Goal: Information Seeking & Learning: Learn about a topic

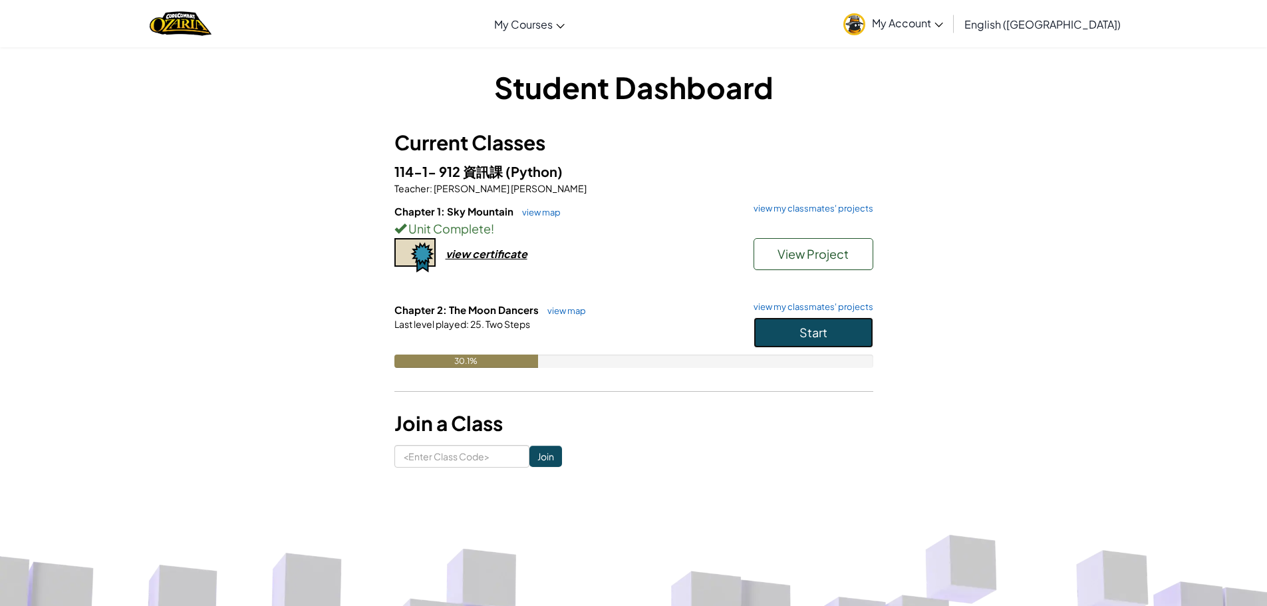
click at [821, 327] on span "Start" at bounding box center [813, 332] width 28 height 15
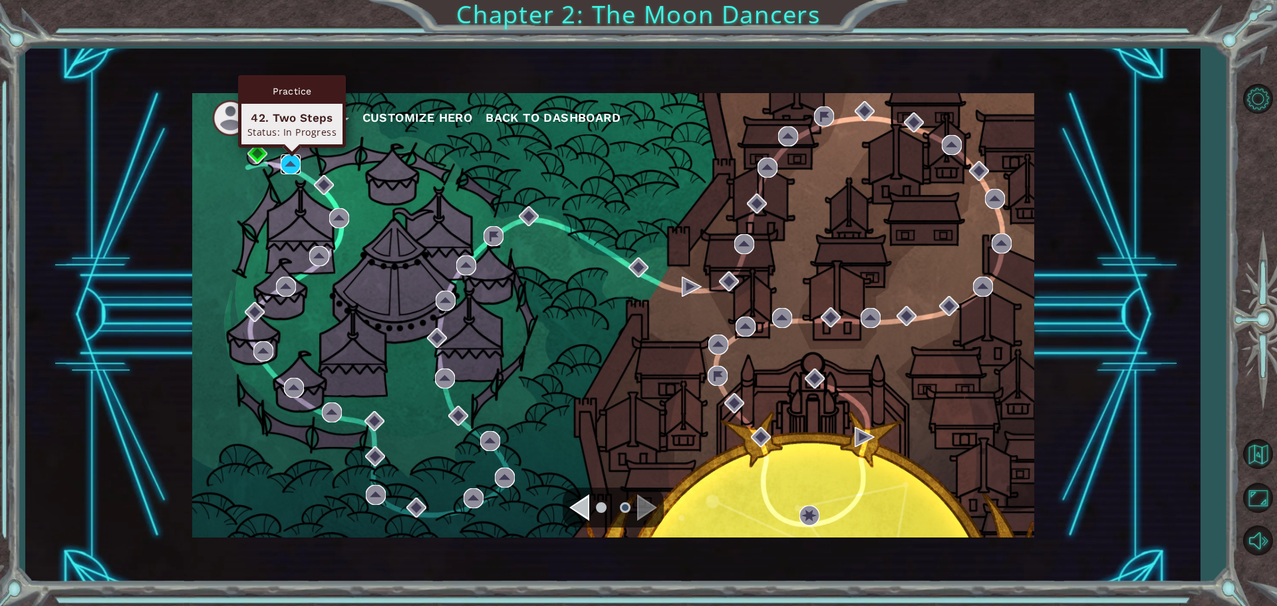
click at [286, 156] on img at bounding box center [291, 164] width 20 height 20
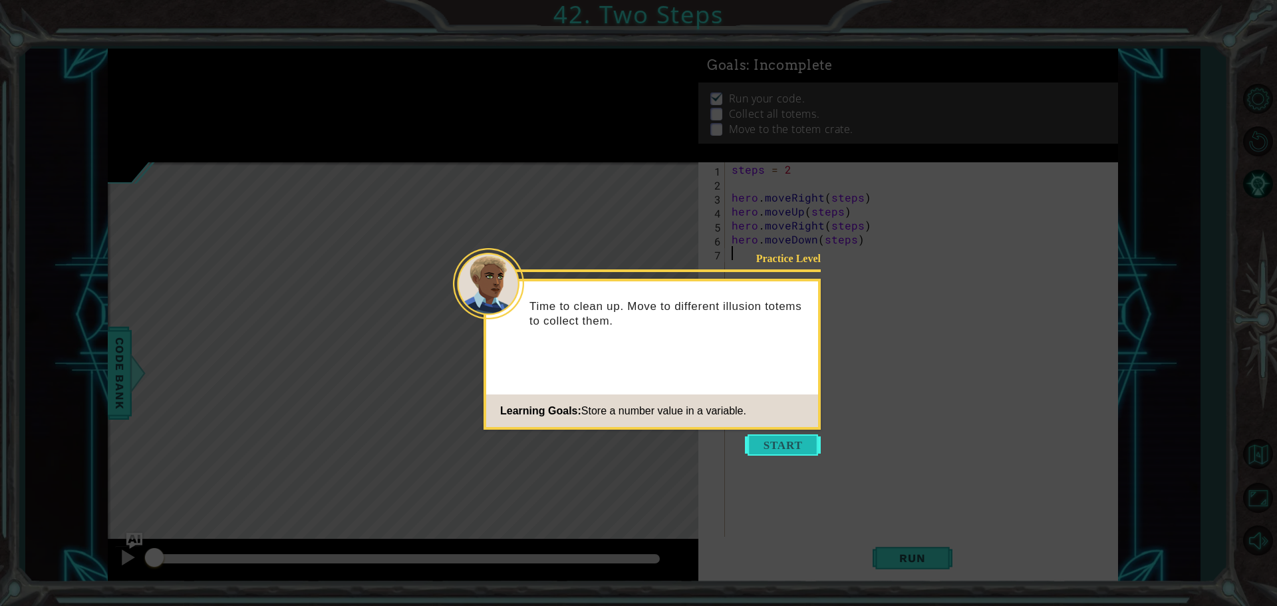
click at [777, 448] on button "Start" at bounding box center [783, 444] width 76 height 21
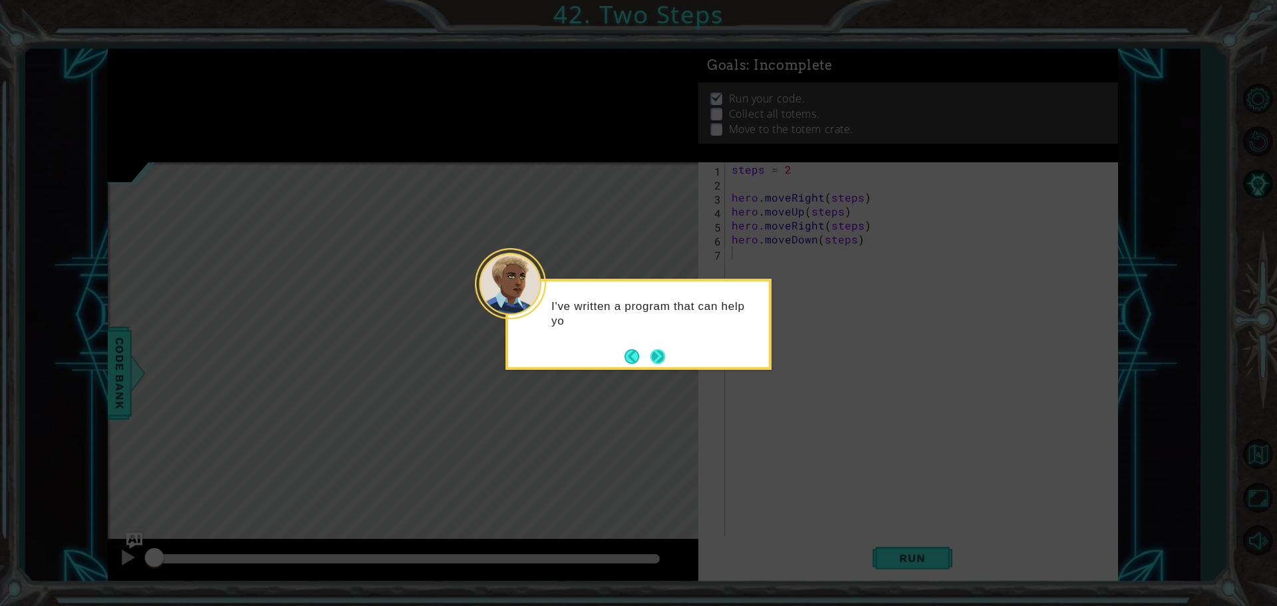
click at [663, 360] on button "Next" at bounding box center [658, 356] width 18 height 18
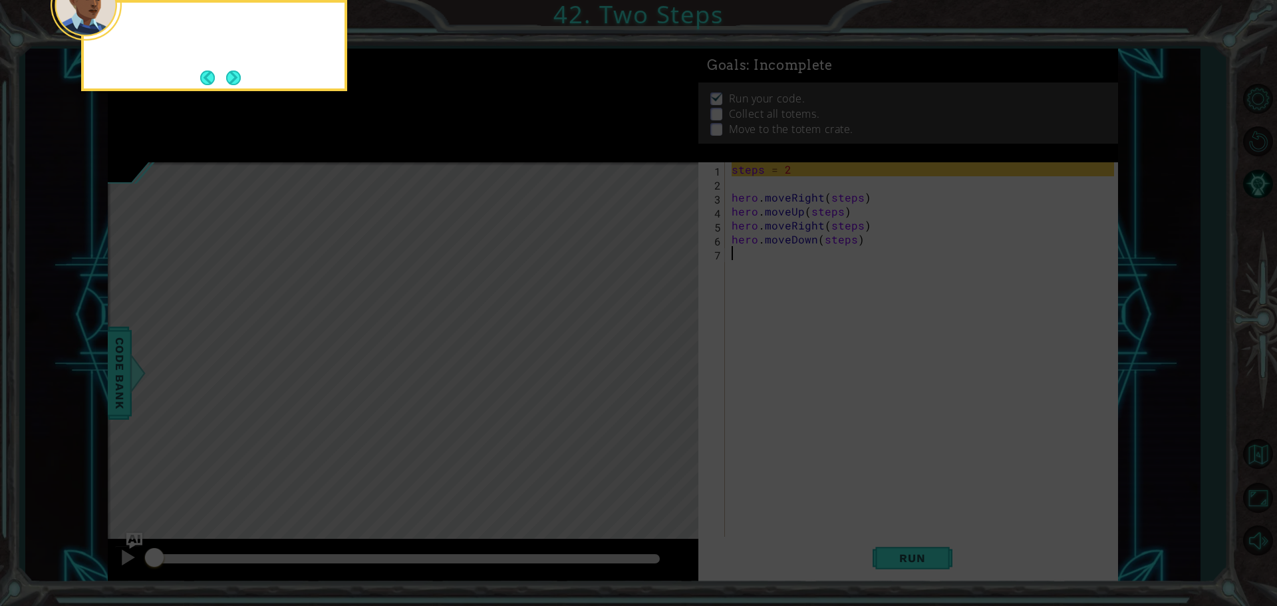
click at [663, 360] on icon at bounding box center [638, 91] width 1277 height 1030
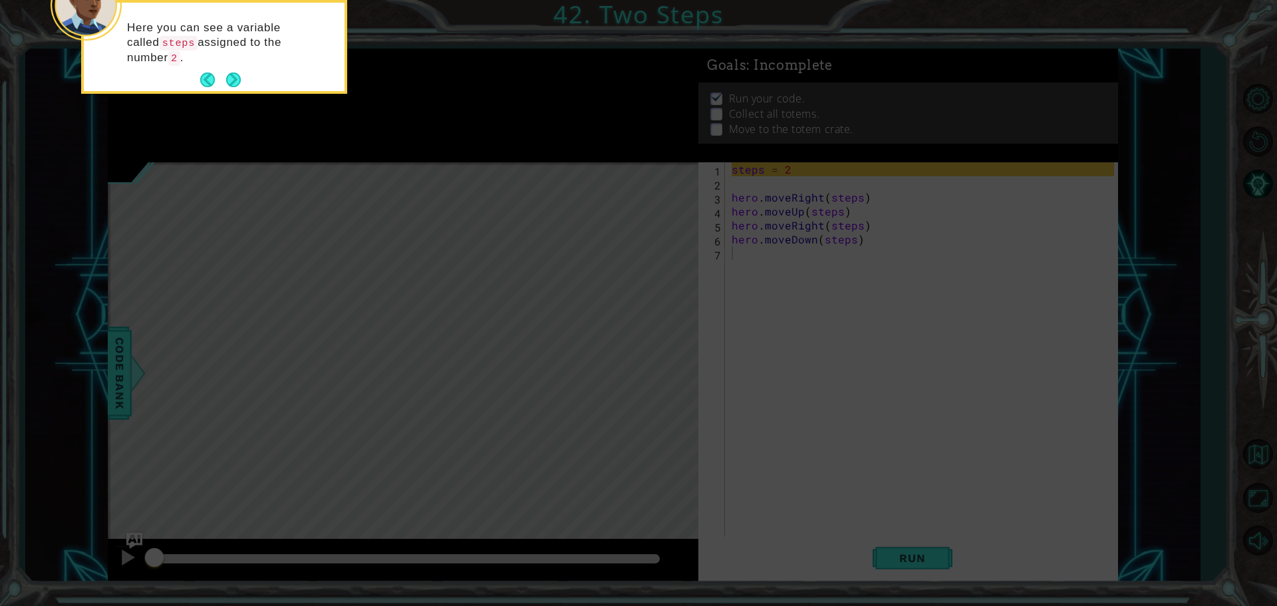
drag, startPoint x: 663, startPoint y: 360, endPoint x: 661, endPoint y: 394, distance: 34.6
click at [661, 394] on icon at bounding box center [638, 91] width 1277 height 1030
click at [239, 80] on button "Next" at bounding box center [233, 80] width 24 height 24
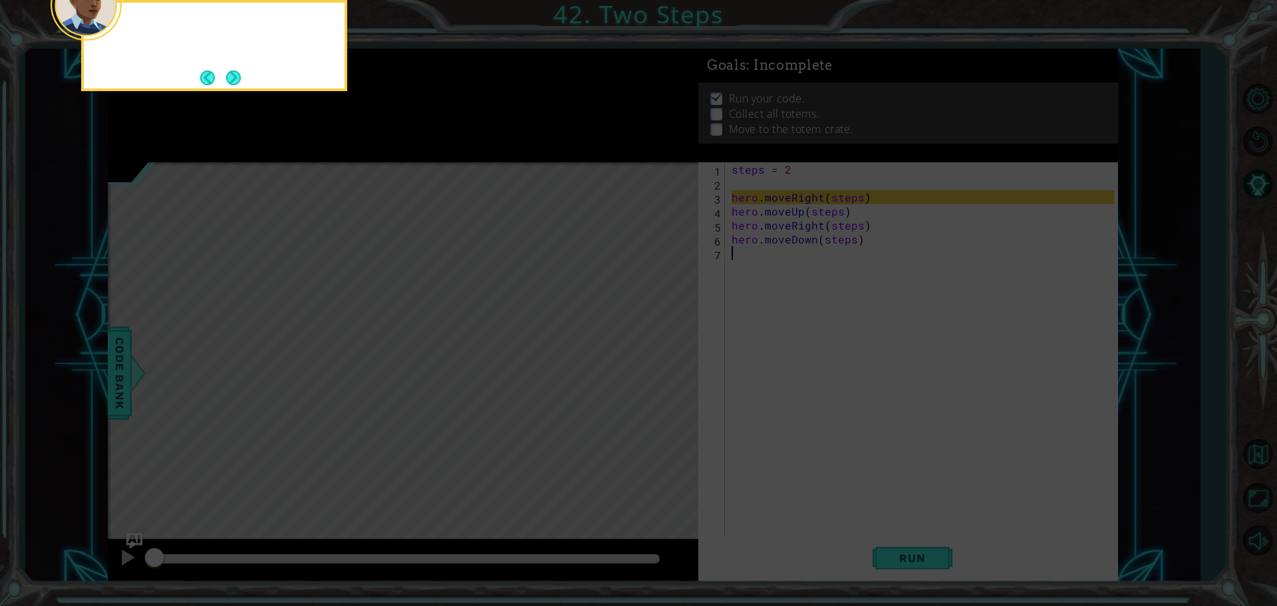
click at [239, 80] on button "Next" at bounding box center [233, 78] width 24 height 24
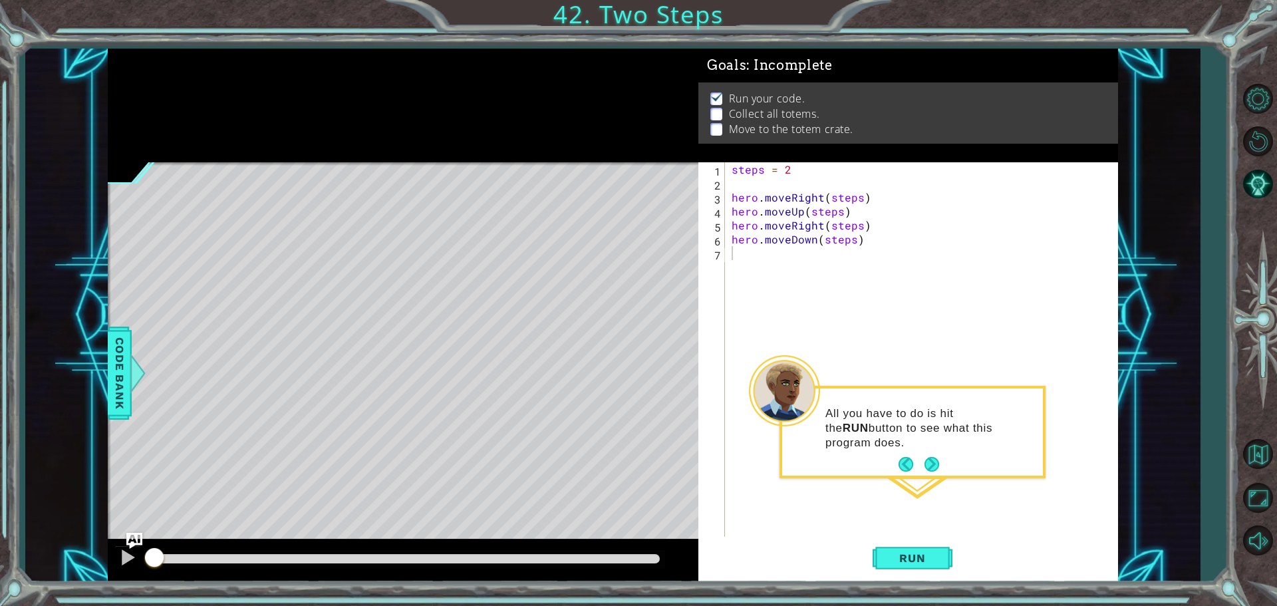
drag, startPoint x: 928, startPoint y: 466, endPoint x: 863, endPoint y: 412, distance: 84.1
click at [863, 412] on p "All you have to do is hit the RUN button to see what this program does." at bounding box center [929, 428] width 208 height 44
click at [930, 455] on div "All you have to do is hit the RUN button to see what this program does." at bounding box center [912, 431] width 261 height 87
click at [930, 458] on button "Next" at bounding box center [931, 464] width 25 height 25
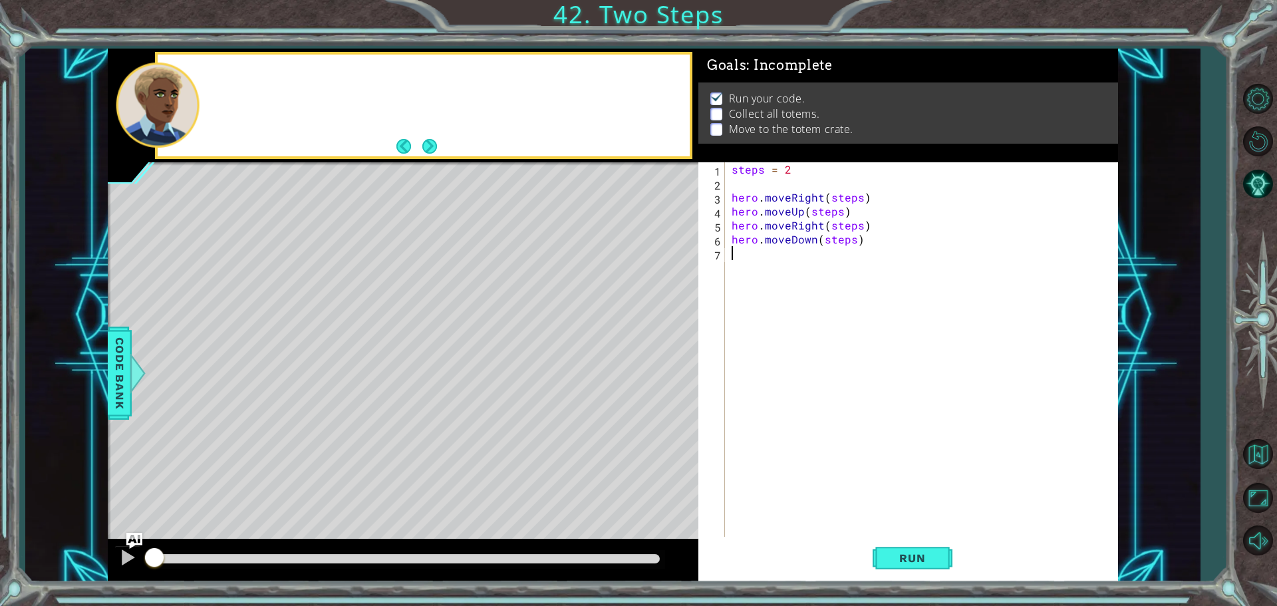
click at [929, 460] on div "steps = 2 hero . moveRight ( steps ) hero . moveUp ( steps ) hero . moveRight (…" at bounding box center [925, 364] width 392 height 405
click at [426, 147] on button "Next" at bounding box center [429, 146] width 15 height 15
click at [519, 84] on div "Have you changed the starter code? If you've done it accidentally," at bounding box center [445, 105] width 489 height 47
click at [501, 132] on div "Have you changed the starter code? If you've done it accidentally, then you can" at bounding box center [424, 106] width 532 height 102
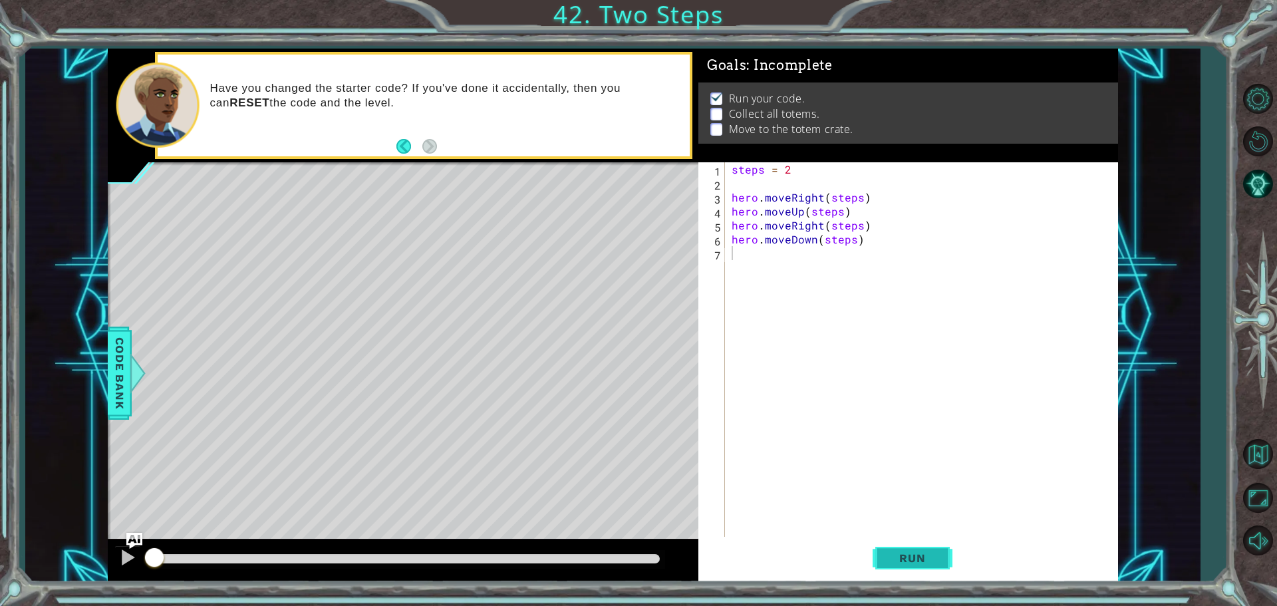
click at [922, 564] on button "Run" at bounding box center [913, 558] width 80 height 42
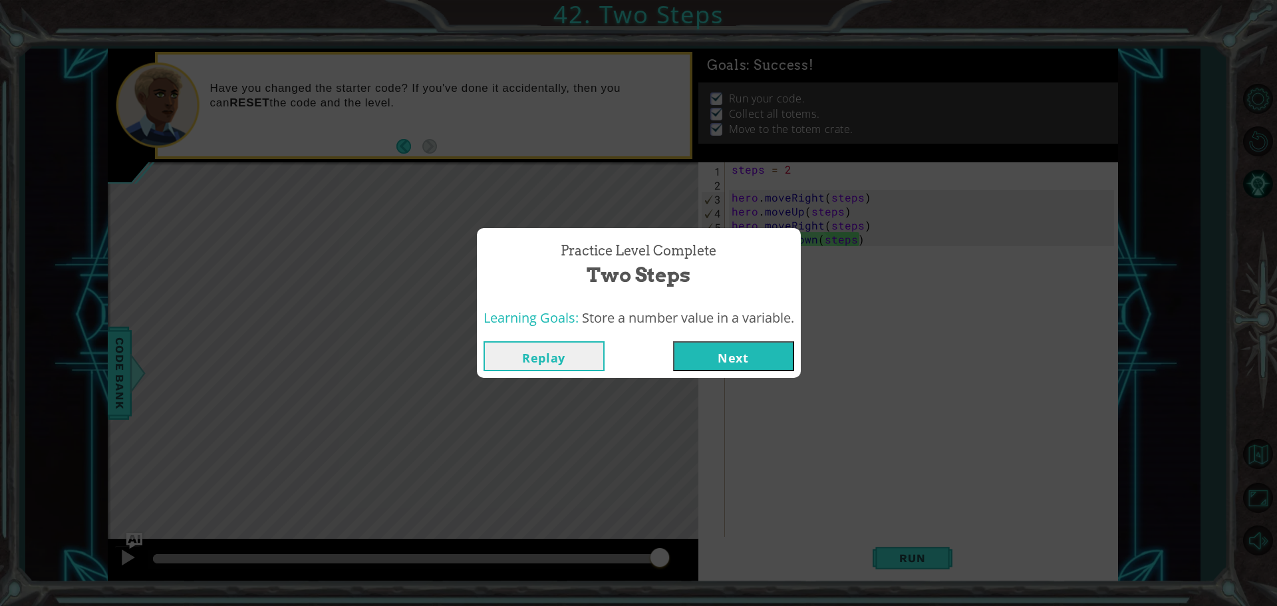
click at [734, 362] on button "Next" at bounding box center [733, 356] width 121 height 30
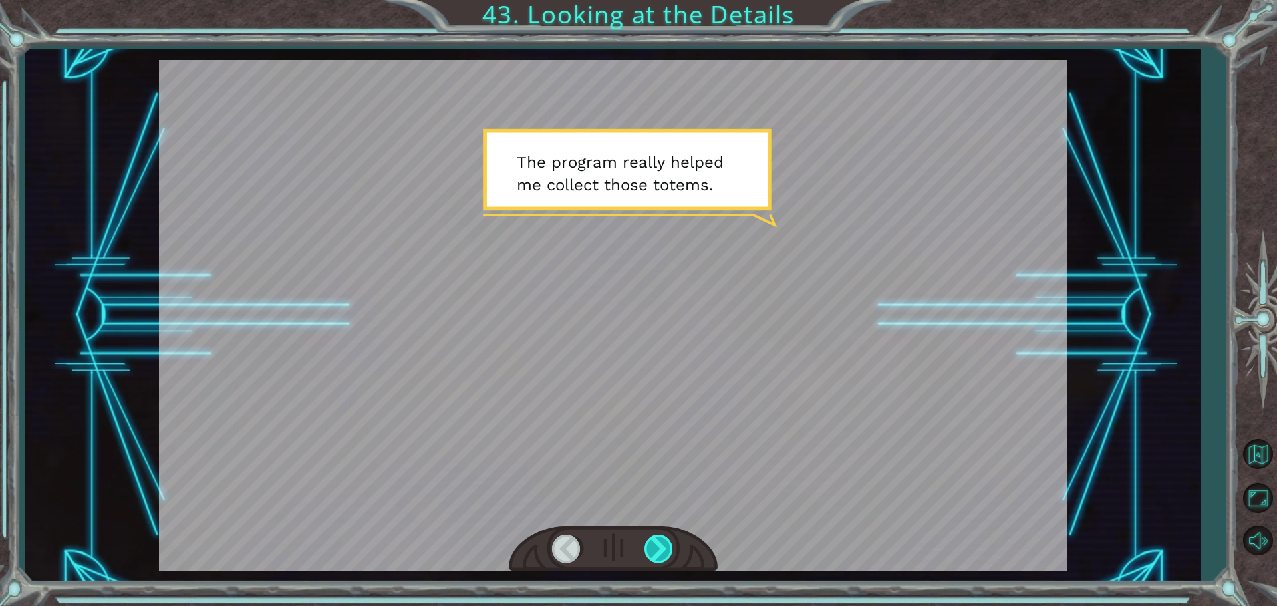
click at [673, 551] on div at bounding box center [659, 548] width 30 height 27
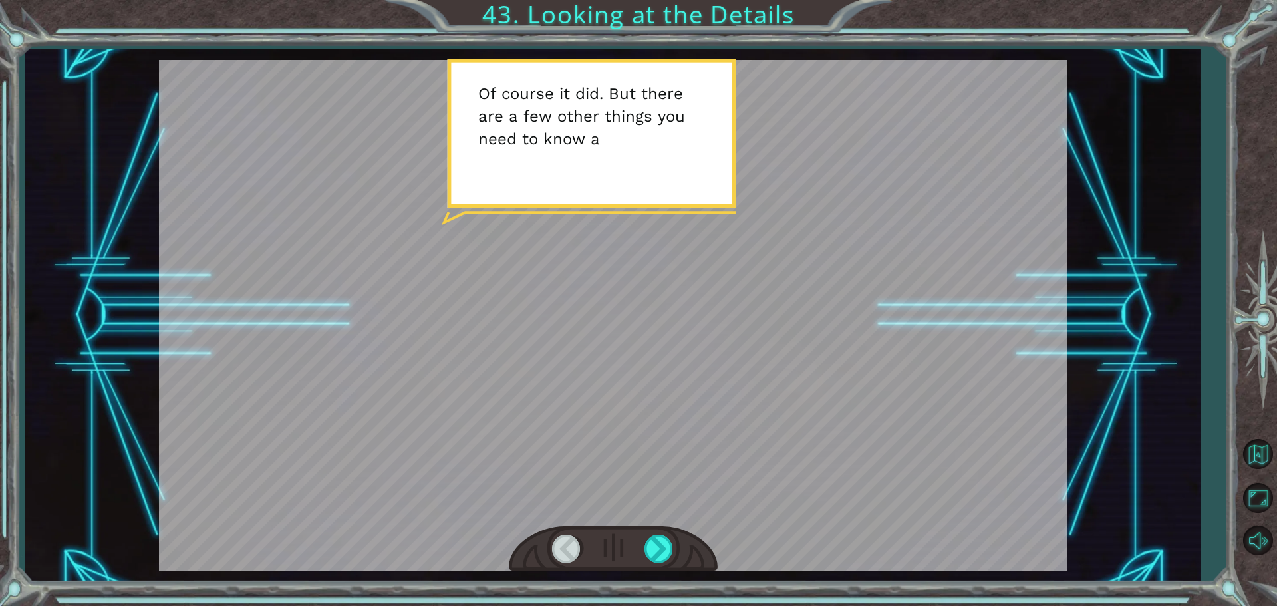
click at [728, 483] on div at bounding box center [613, 315] width 908 height 511
click at [658, 539] on div at bounding box center [659, 548] width 30 height 27
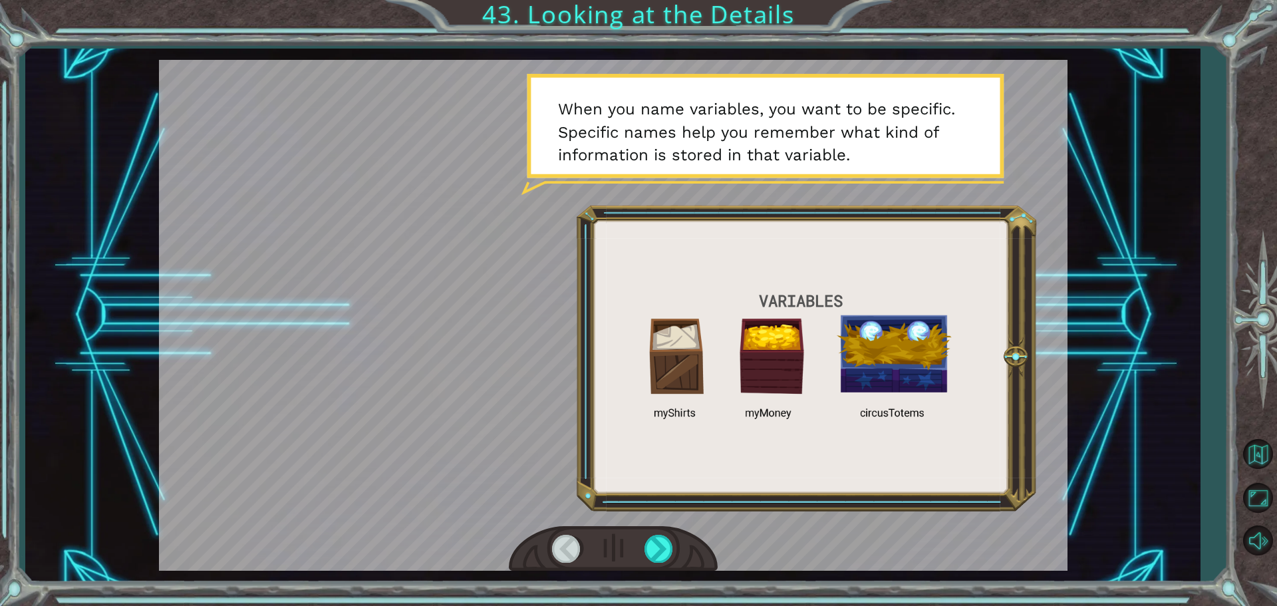
click at [626, 549] on div at bounding box center [613, 549] width 209 height 46
click at [664, 539] on div at bounding box center [659, 548] width 30 height 27
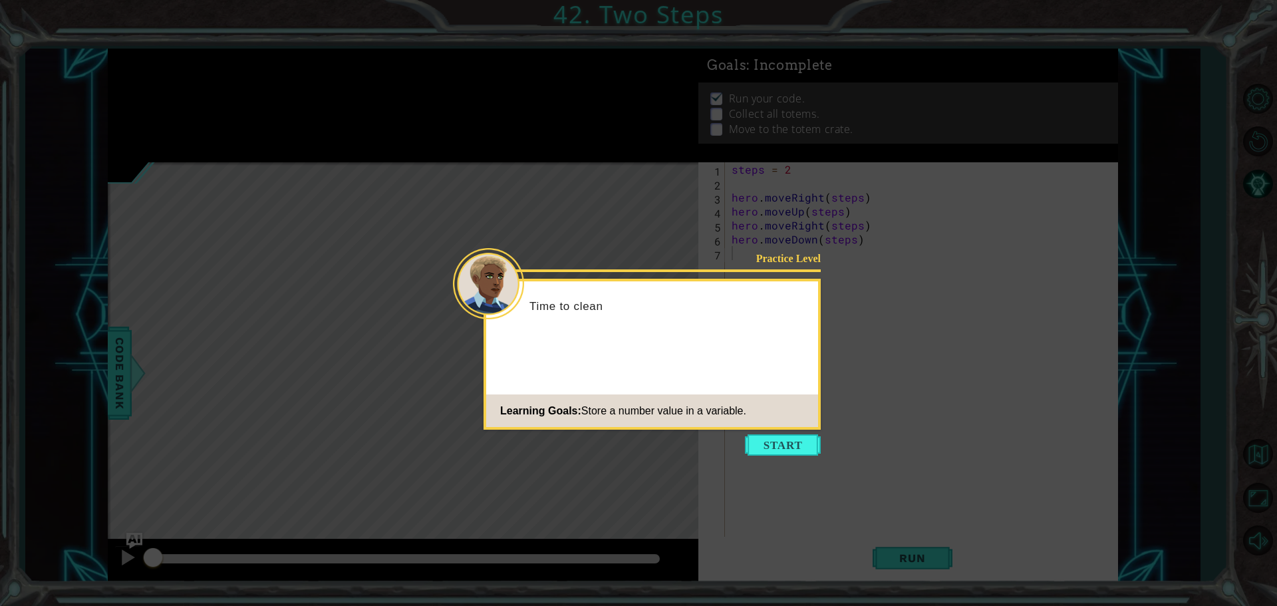
drag, startPoint x: 761, startPoint y: 183, endPoint x: 777, endPoint y: 218, distance: 39.0
click at [760, 182] on icon at bounding box center [638, 303] width 1277 height 606
click at [803, 443] on button "Start" at bounding box center [783, 444] width 76 height 21
